Goal: Navigation & Orientation: Find specific page/section

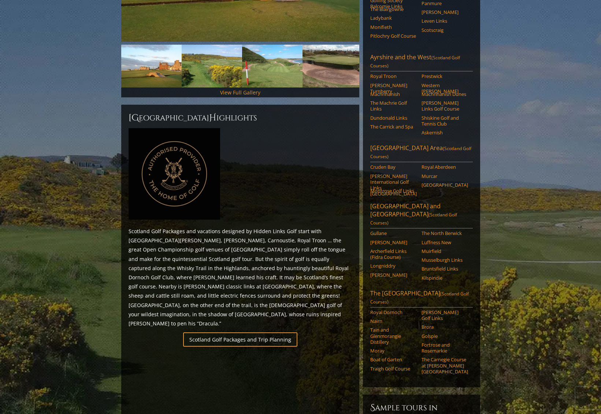
scroll to position [220, 0]
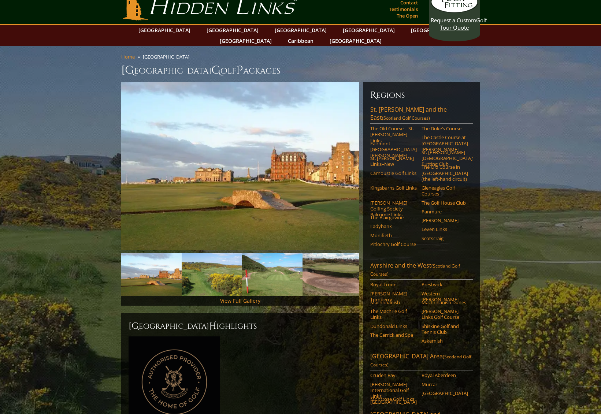
scroll to position [0, 0]
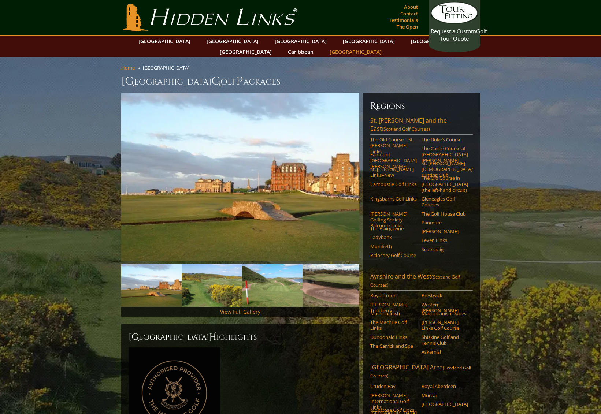
click at [385, 47] on link "[GEOGRAPHIC_DATA]" at bounding box center [355, 52] width 59 height 11
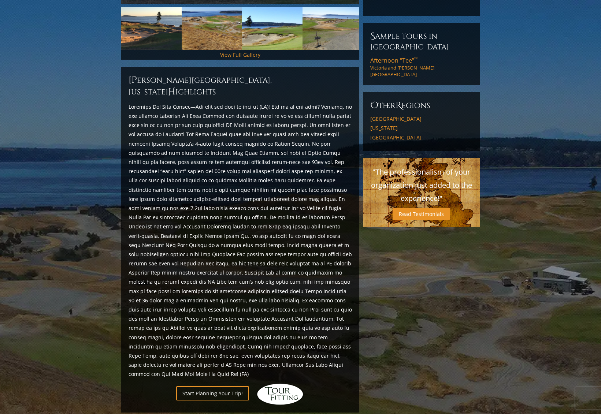
scroll to position [256, 0]
